Goal: Navigation & Orientation: Understand site structure

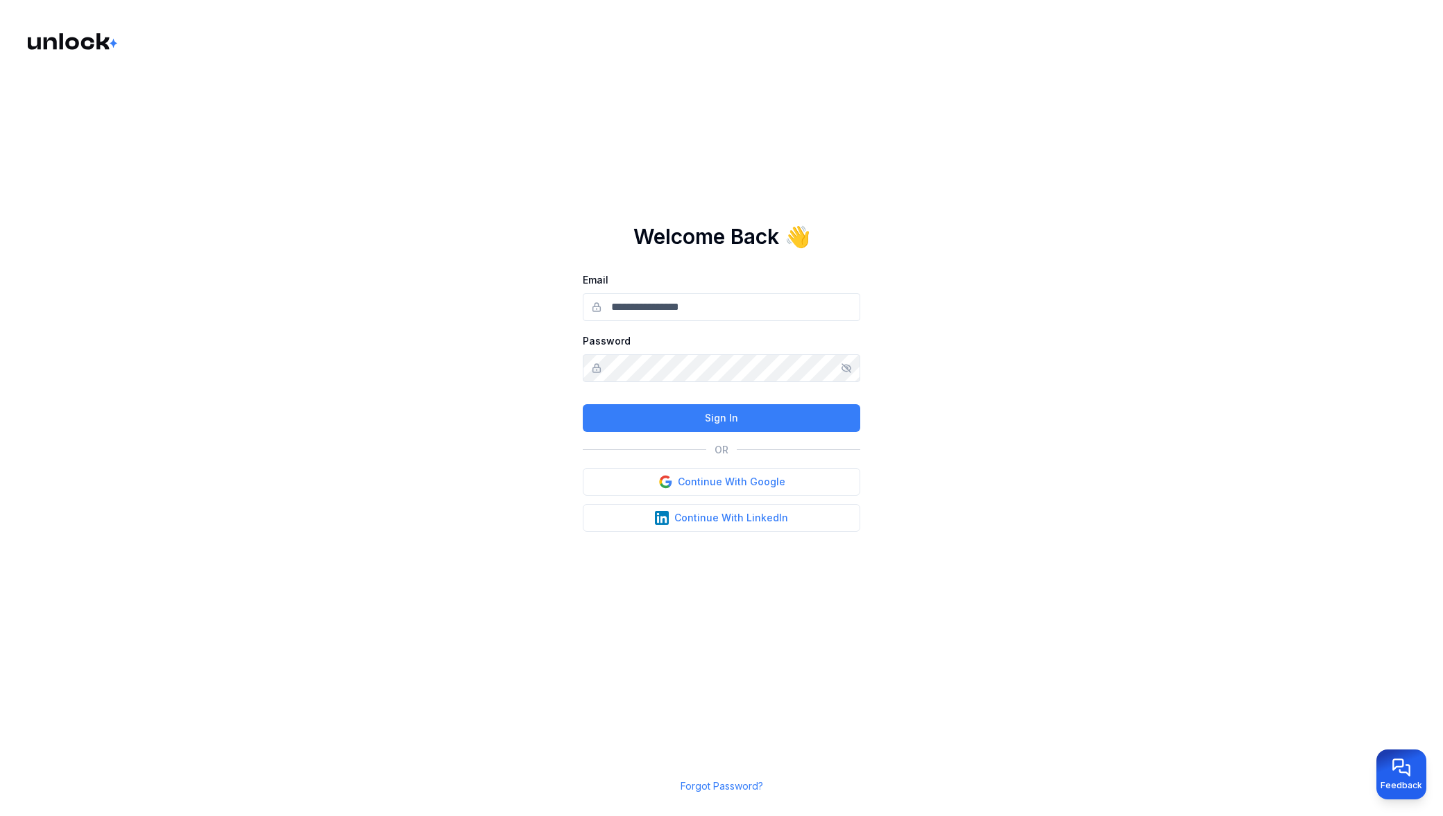
type input "**********"
click at [730, 481] on button "Continue With Google" at bounding box center [721, 482] width 277 height 28
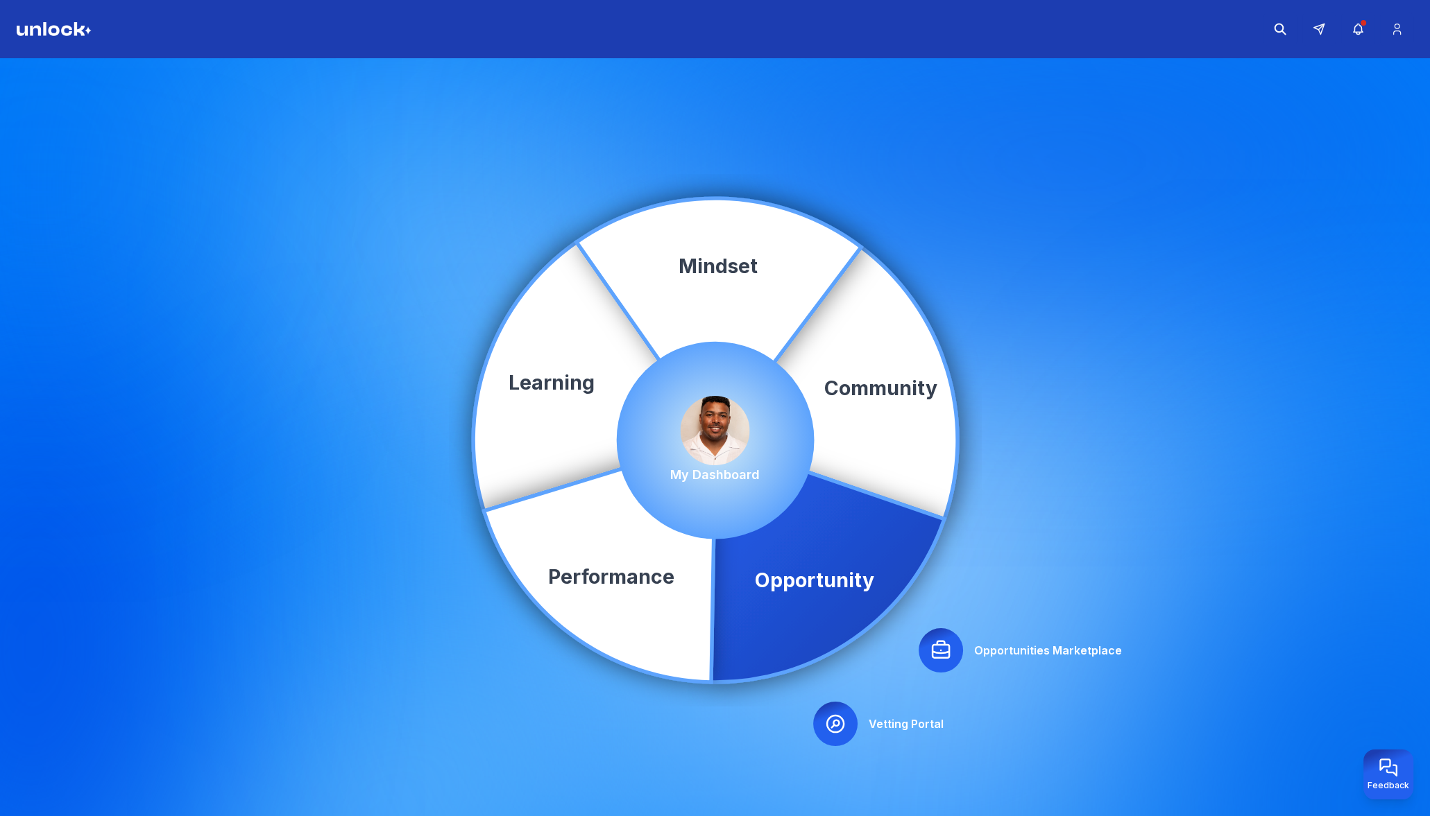
click at [936, 642] on icon at bounding box center [940, 650] width 17 height 17
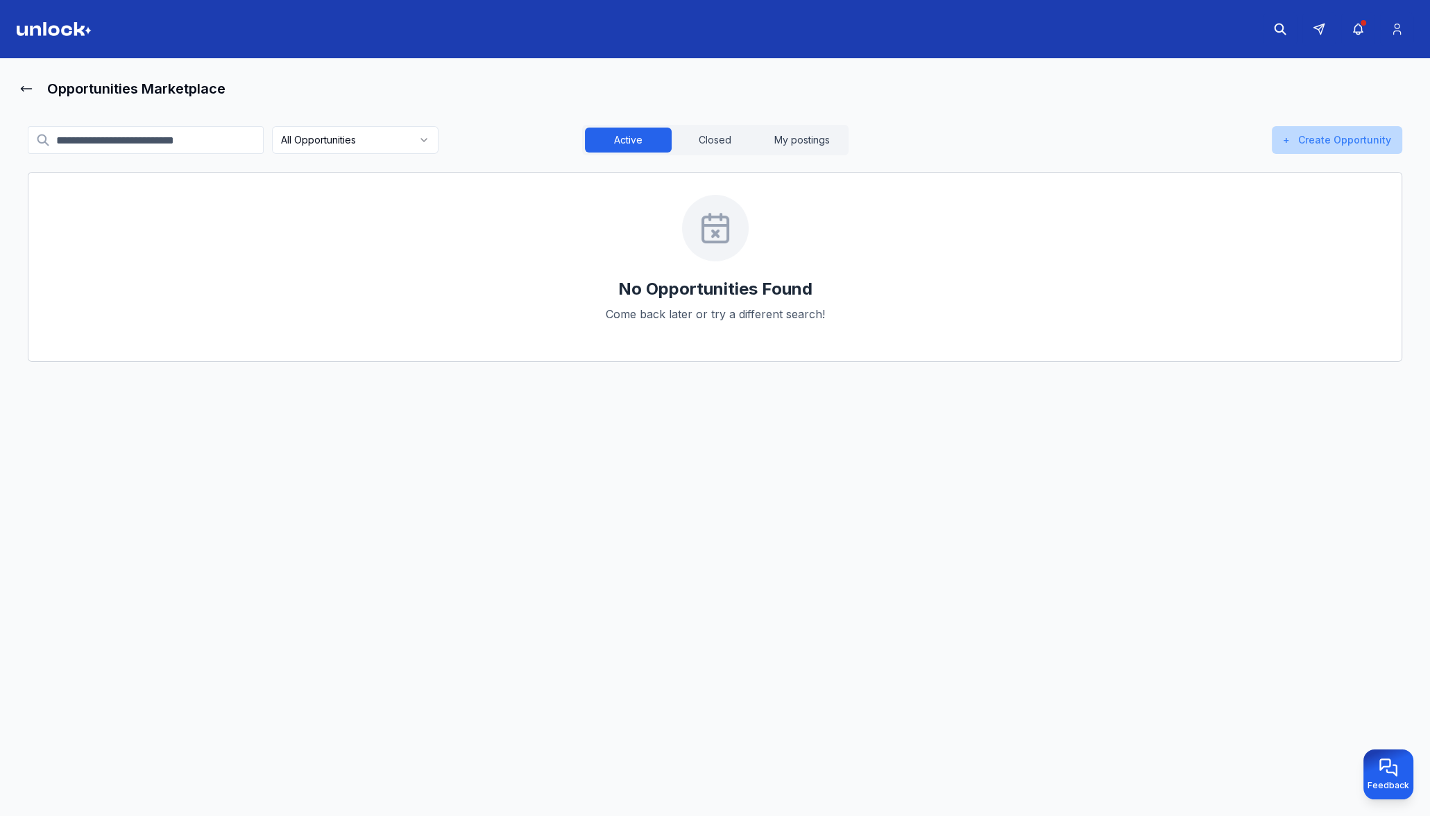
click at [1310, 135] on button "+ Create Opportunity" at bounding box center [1336, 140] width 130 height 28
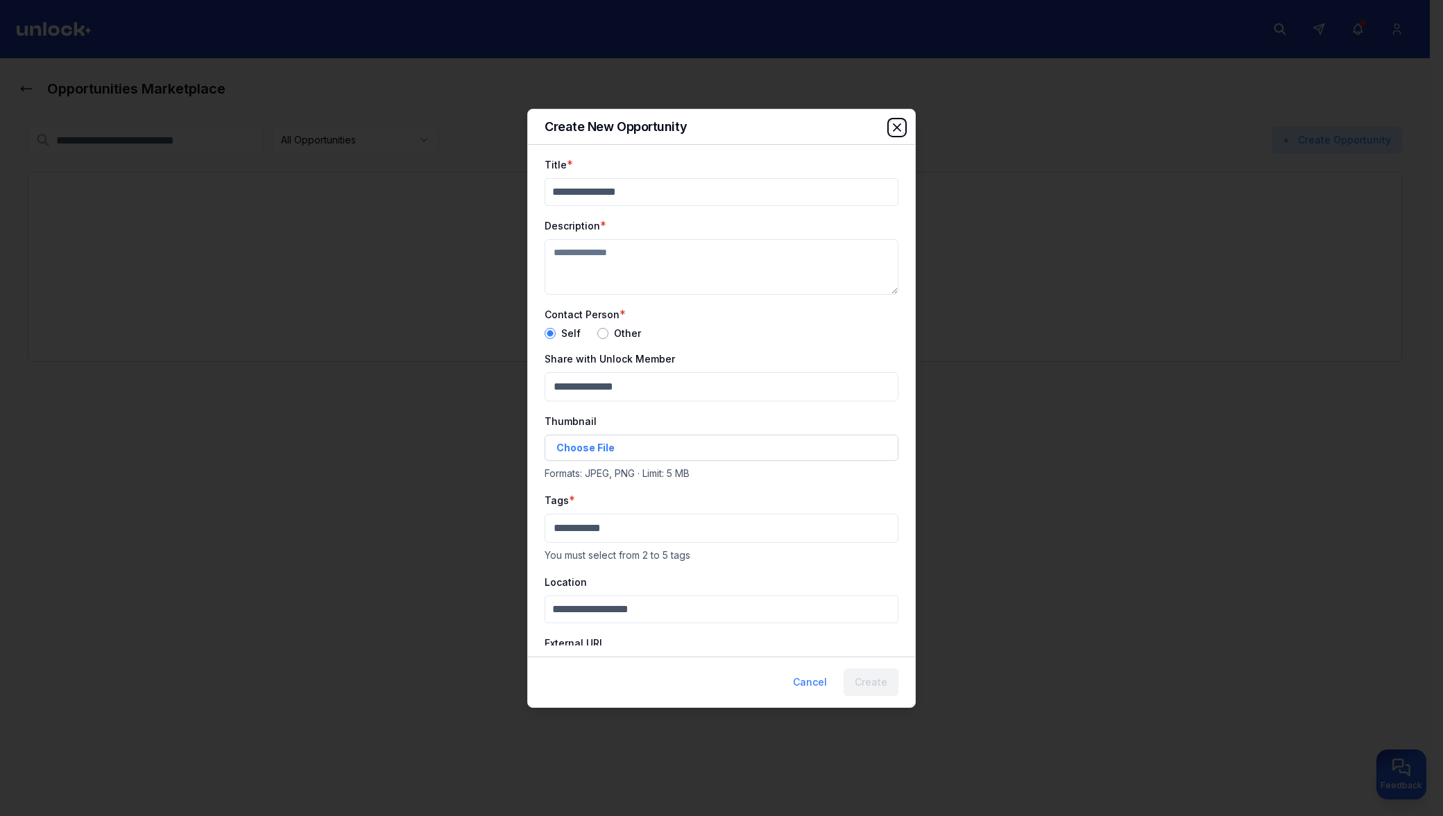
click at [897, 129] on icon "button" at bounding box center [897, 127] width 14 height 14
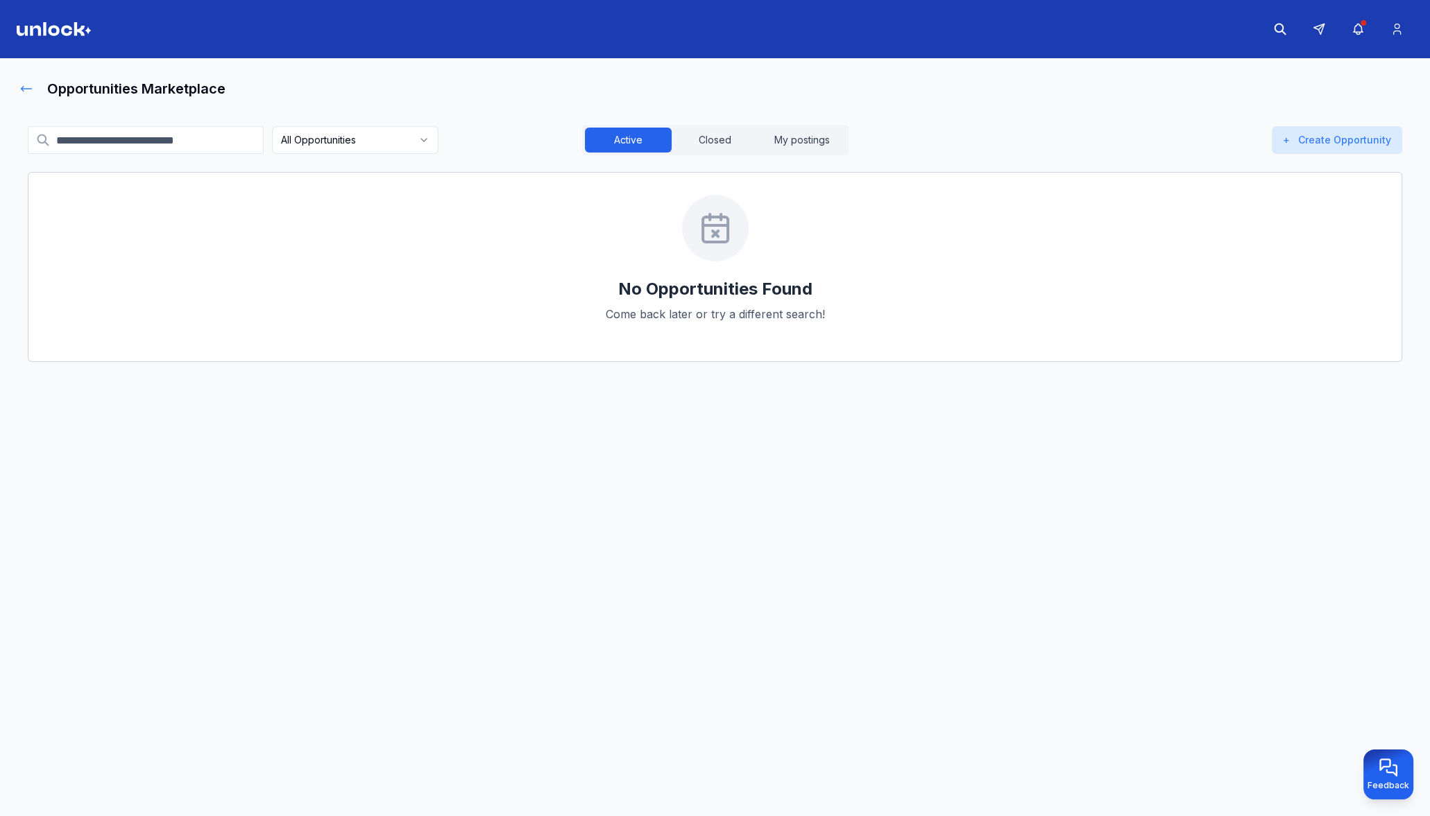
click at [24, 92] on icon at bounding box center [26, 89] width 14 height 14
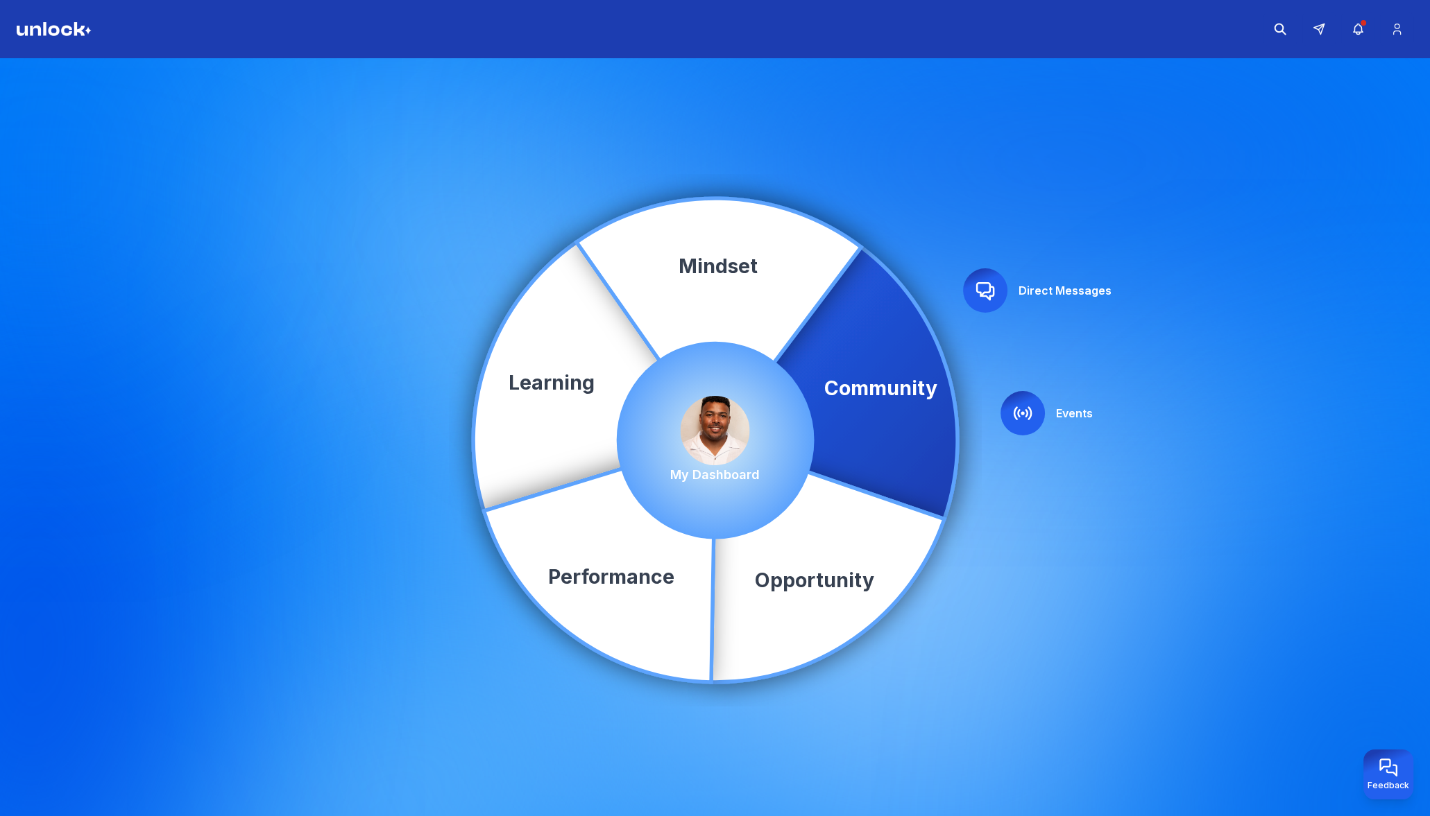
click at [712, 436] on img at bounding box center [714, 430] width 69 height 69
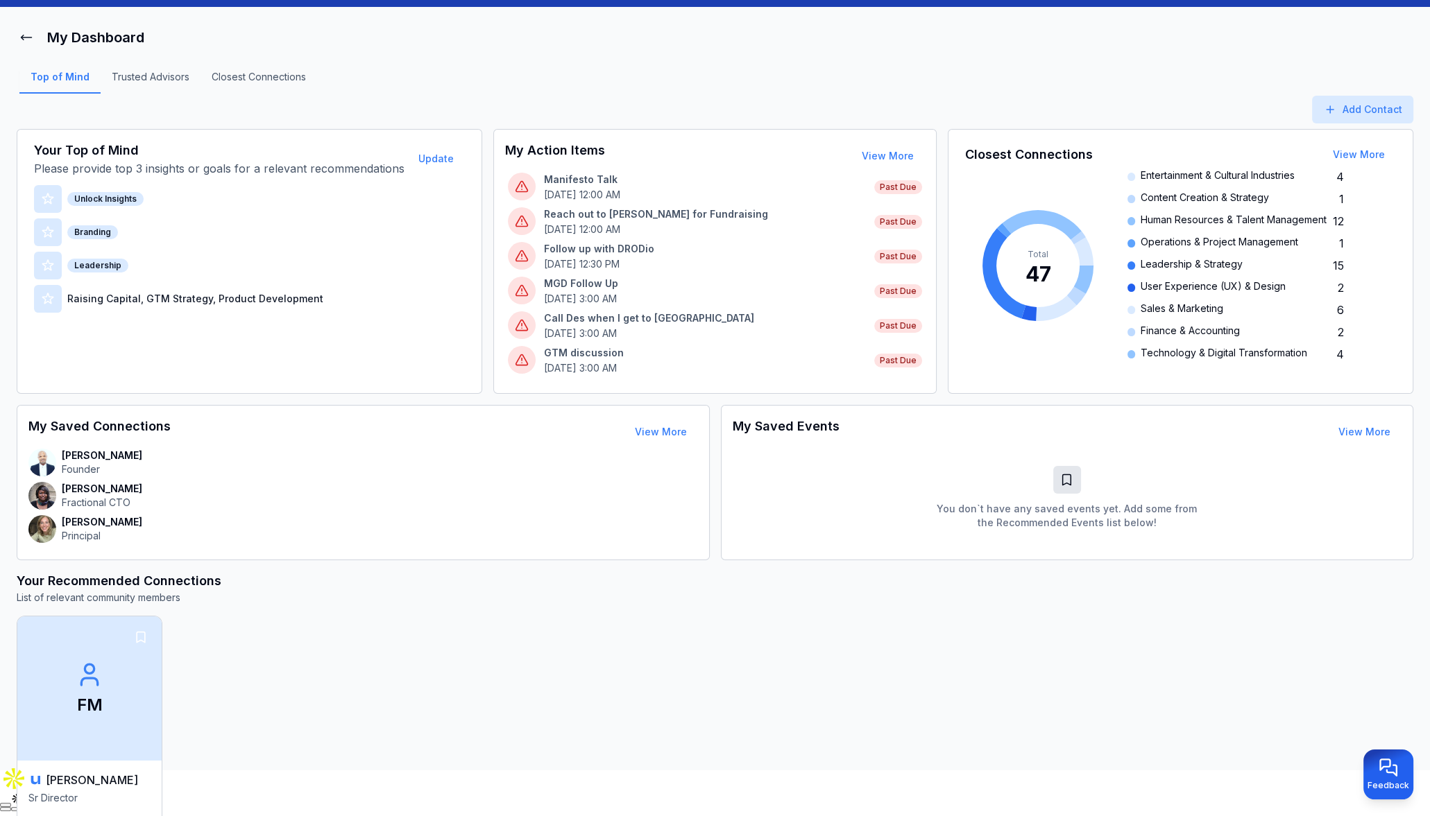
scroll to position [49, 0]
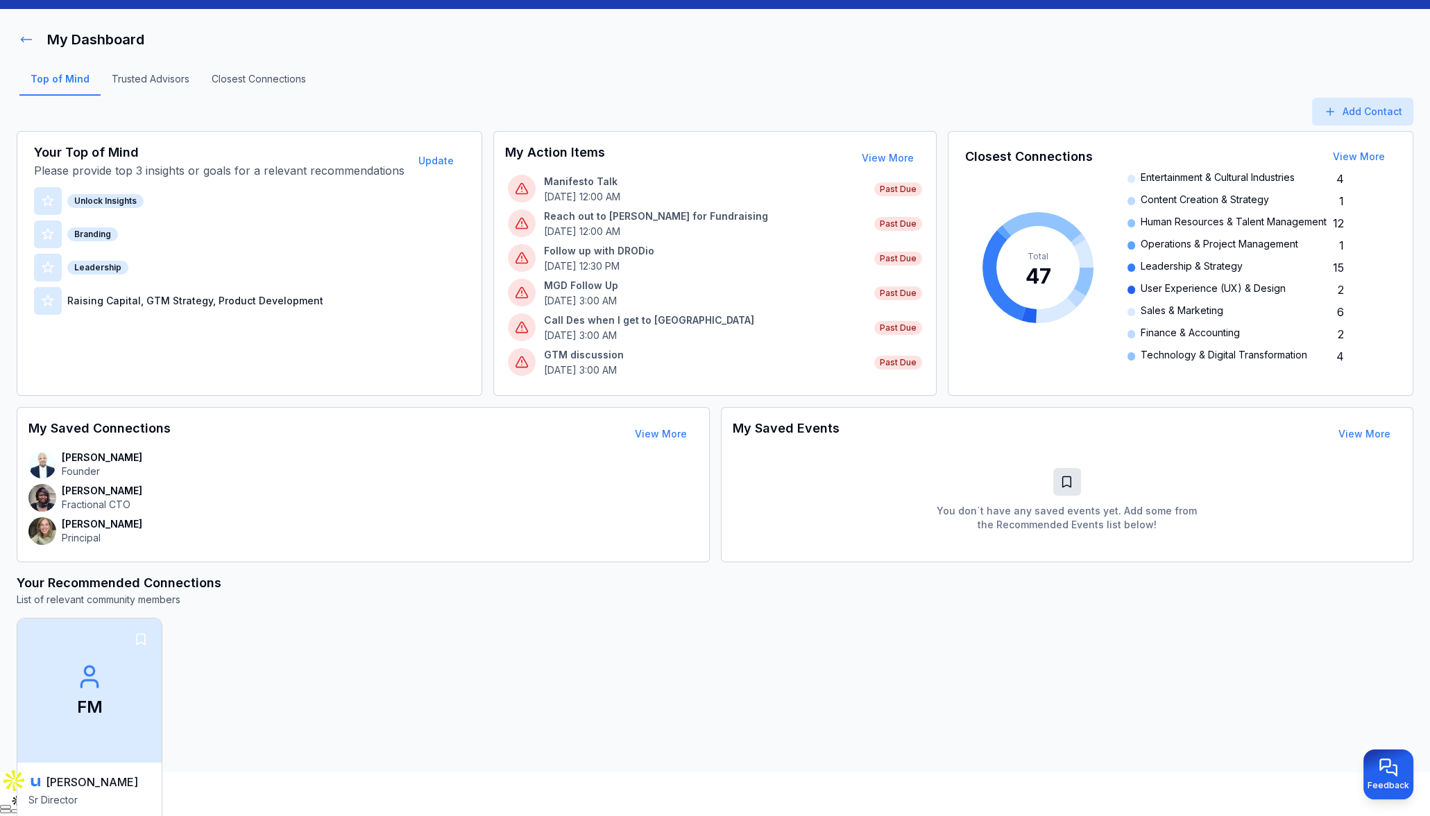
click at [26, 38] on icon at bounding box center [27, 39] width 10 height 5
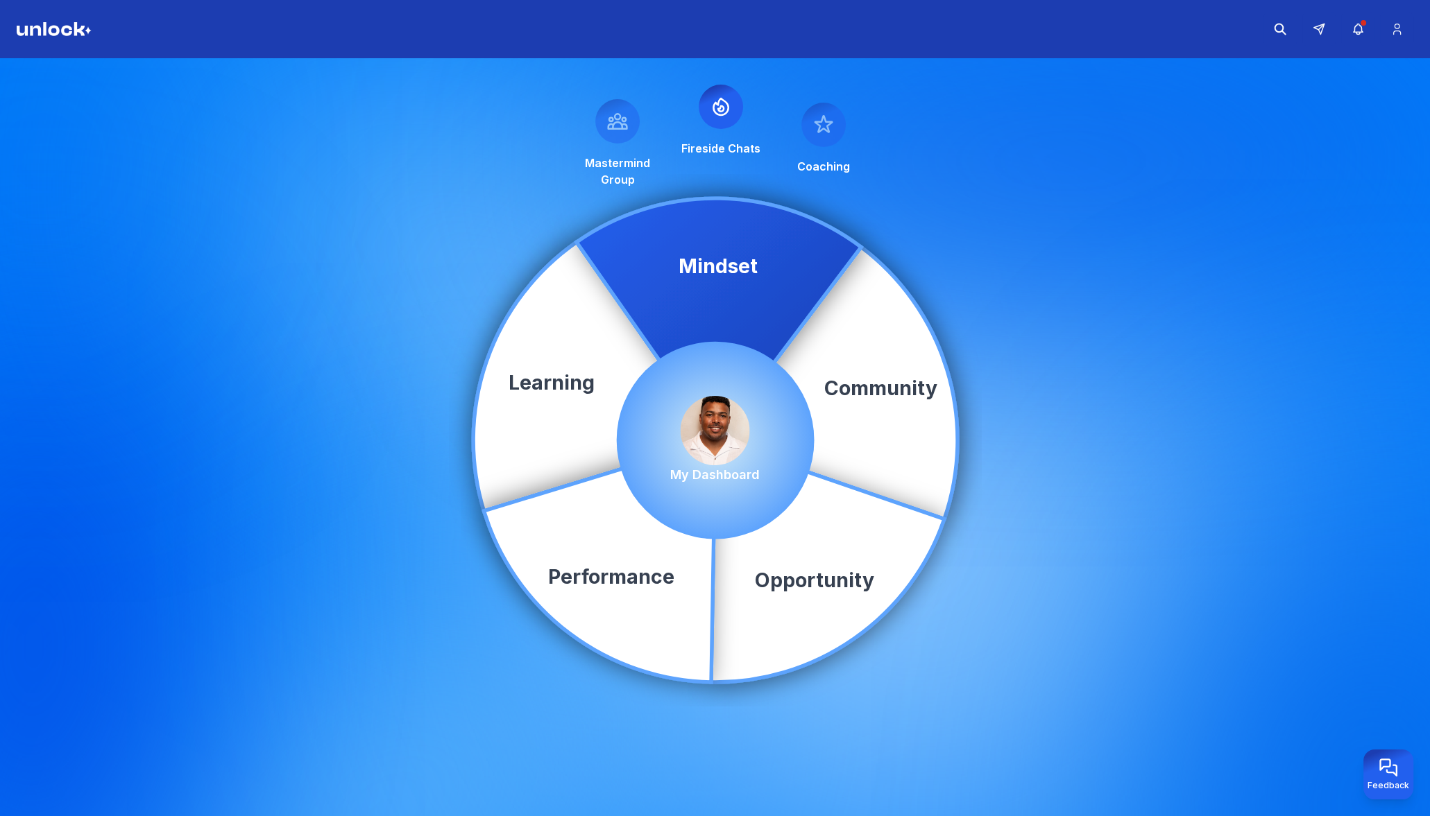
click at [732, 268] on icon at bounding box center [836, 383] width 242 height 272
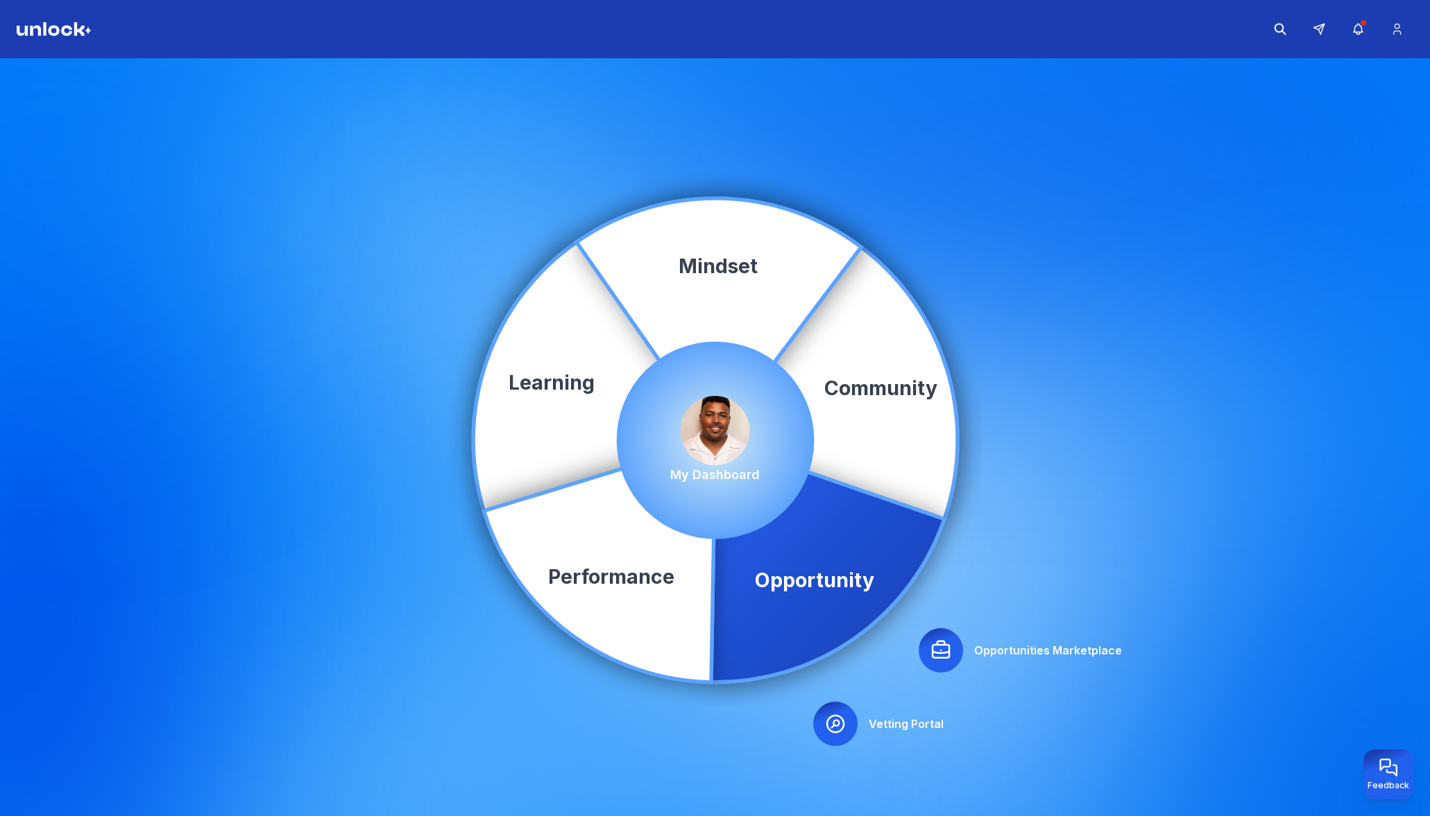
click at [1177, 327] on div "Community Learning Opportunity Performance Mindset Opportunities Marketplace Ve…" at bounding box center [715, 440] width 1430 height 764
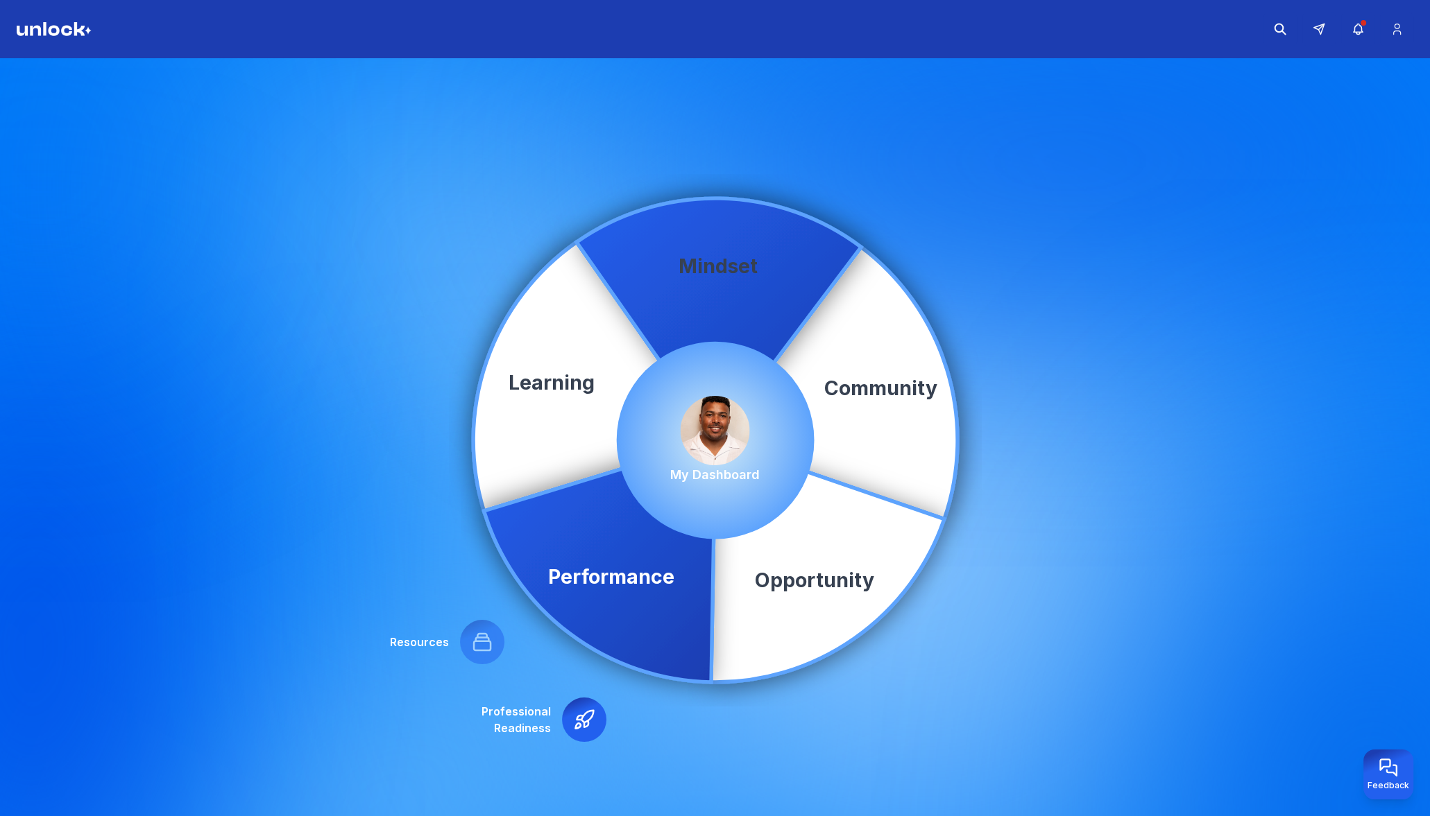
click at [755, 293] on icon at bounding box center [836, 383] width 242 height 272
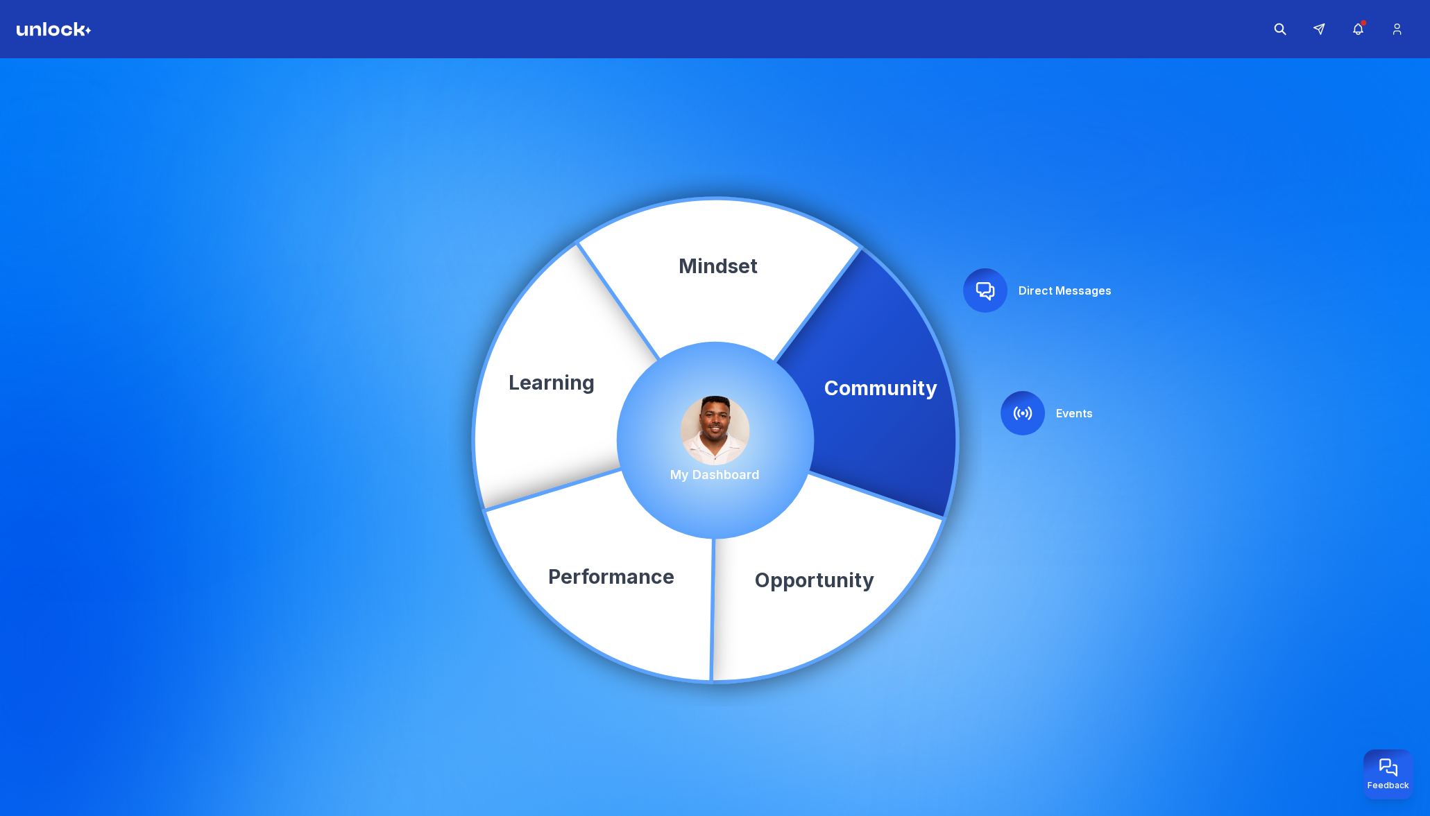
click at [825, 359] on icon at bounding box center [836, 383] width 242 height 272
